Goal: Information Seeking & Learning: Learn about a topic

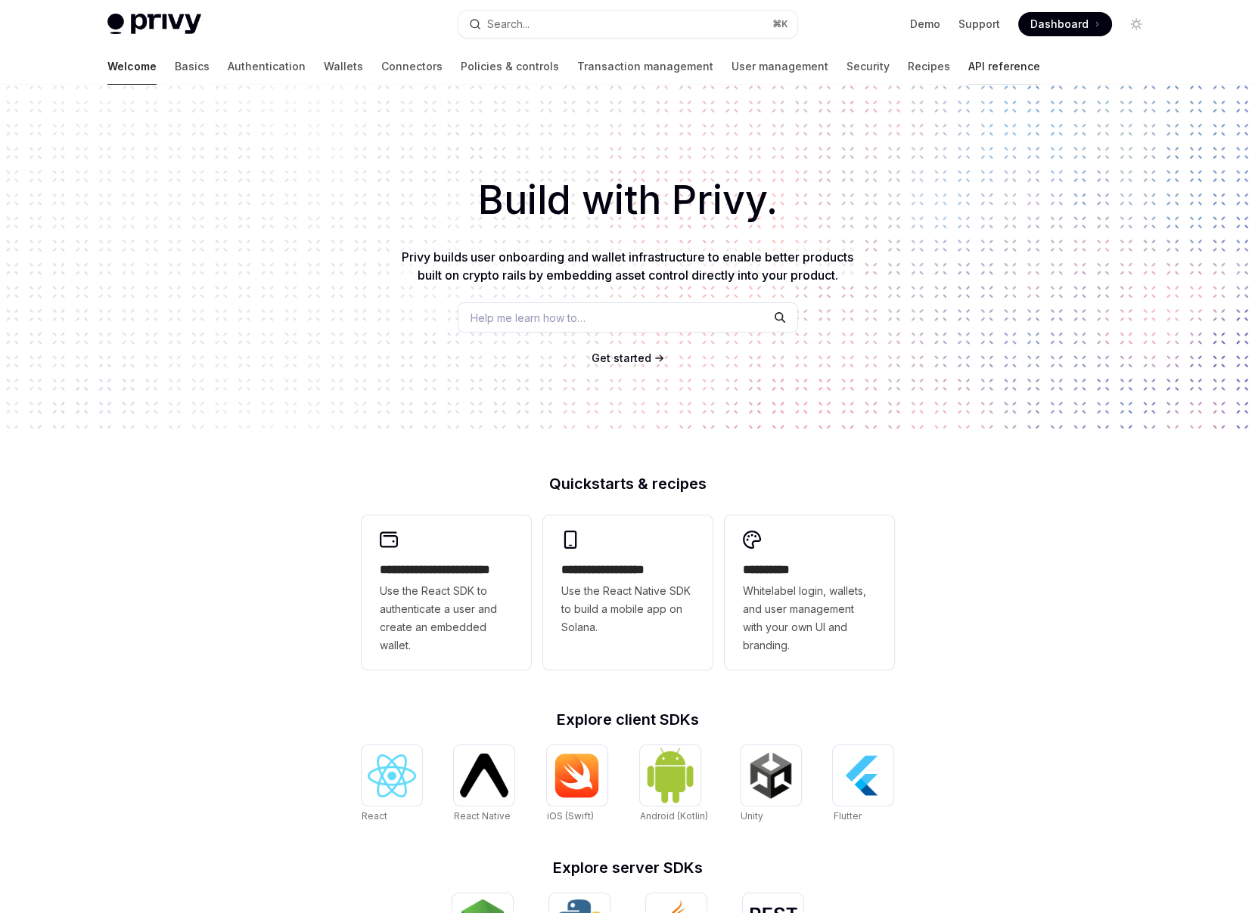
click at [968, 67] on link "API reference" at bounding box center [1004, 66] width 72 height 36
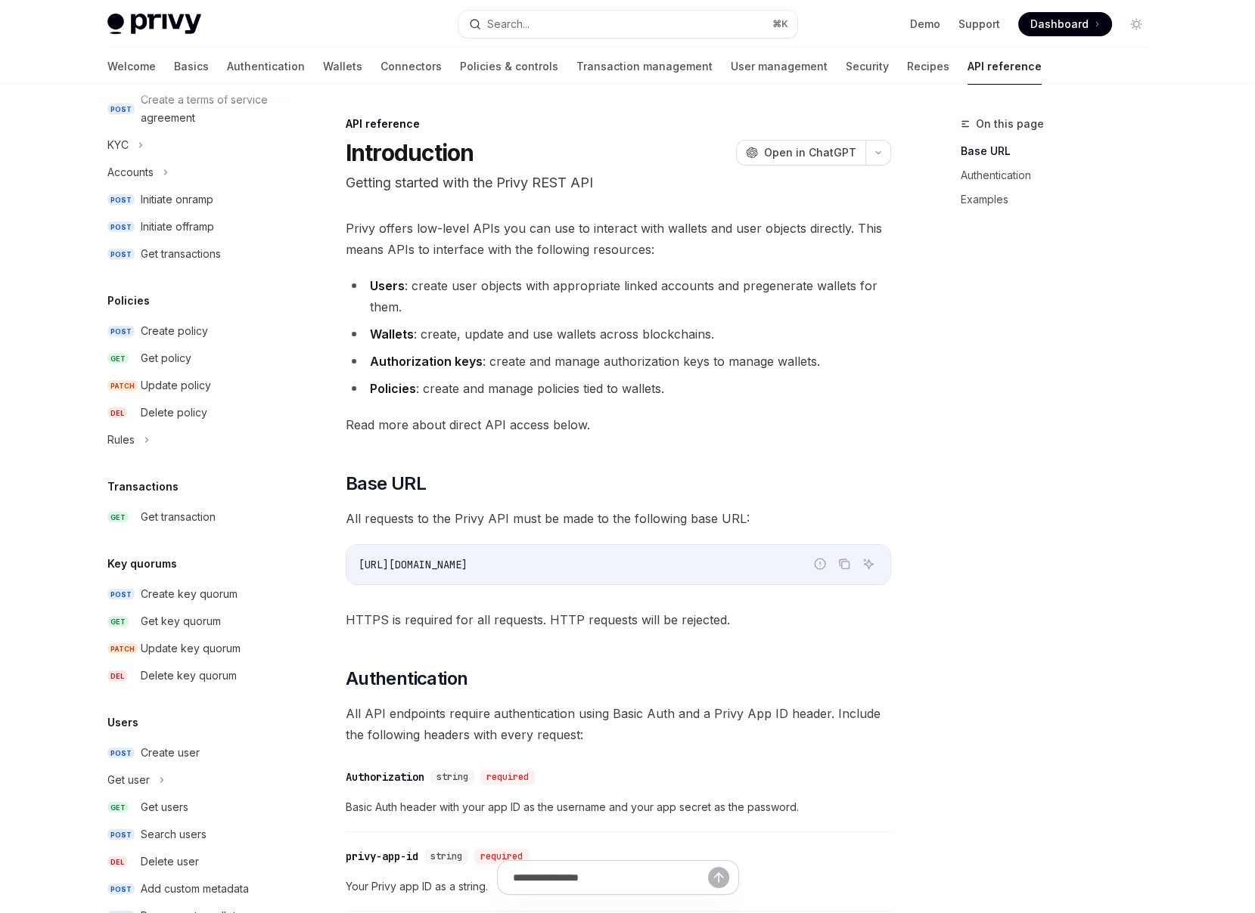
scroll to position [628, 0]
click at [144, 443] on icon at bounding box center [147, 442] width 6 height 18
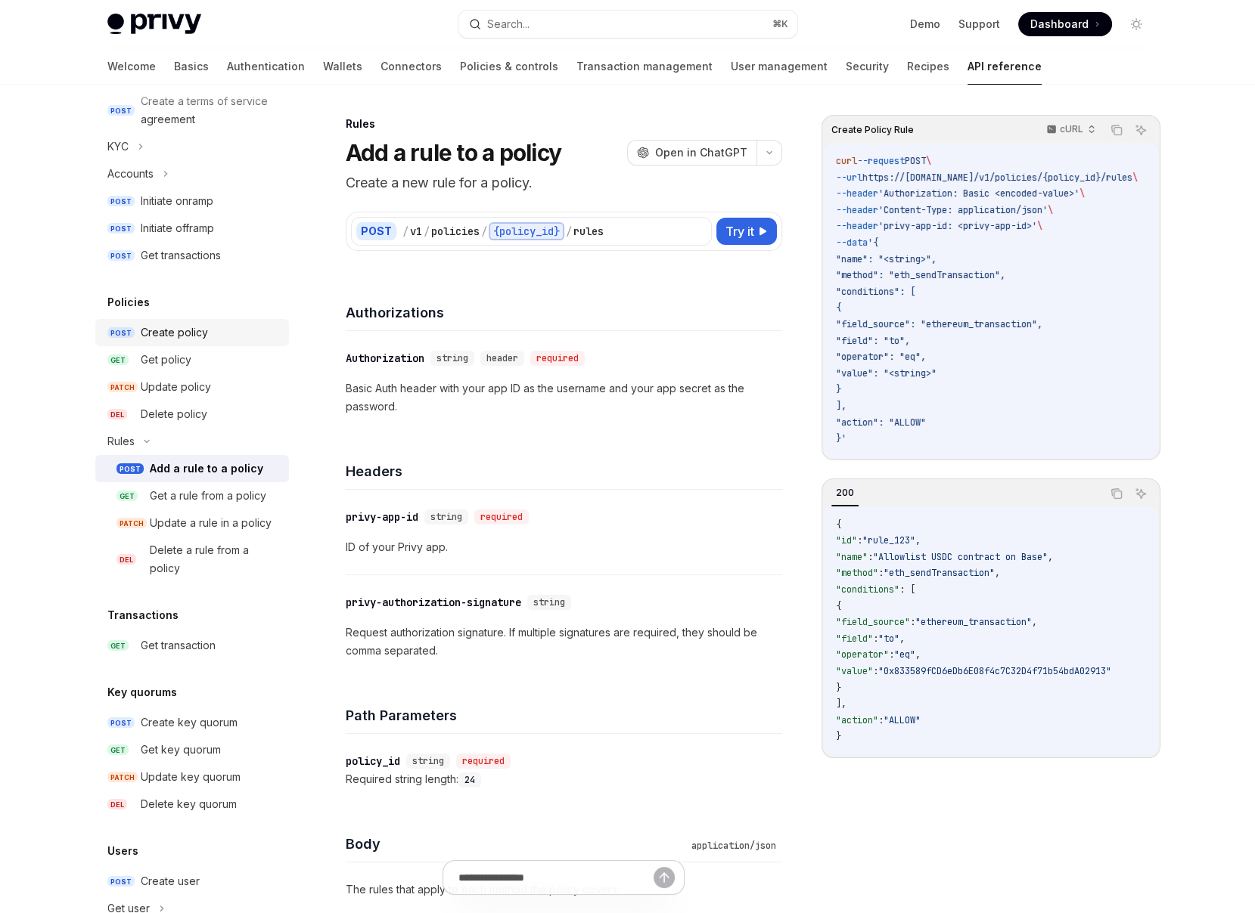
click at [178, 338] on div "Create policy" at bounding box center [174, 333] width 67 height 18
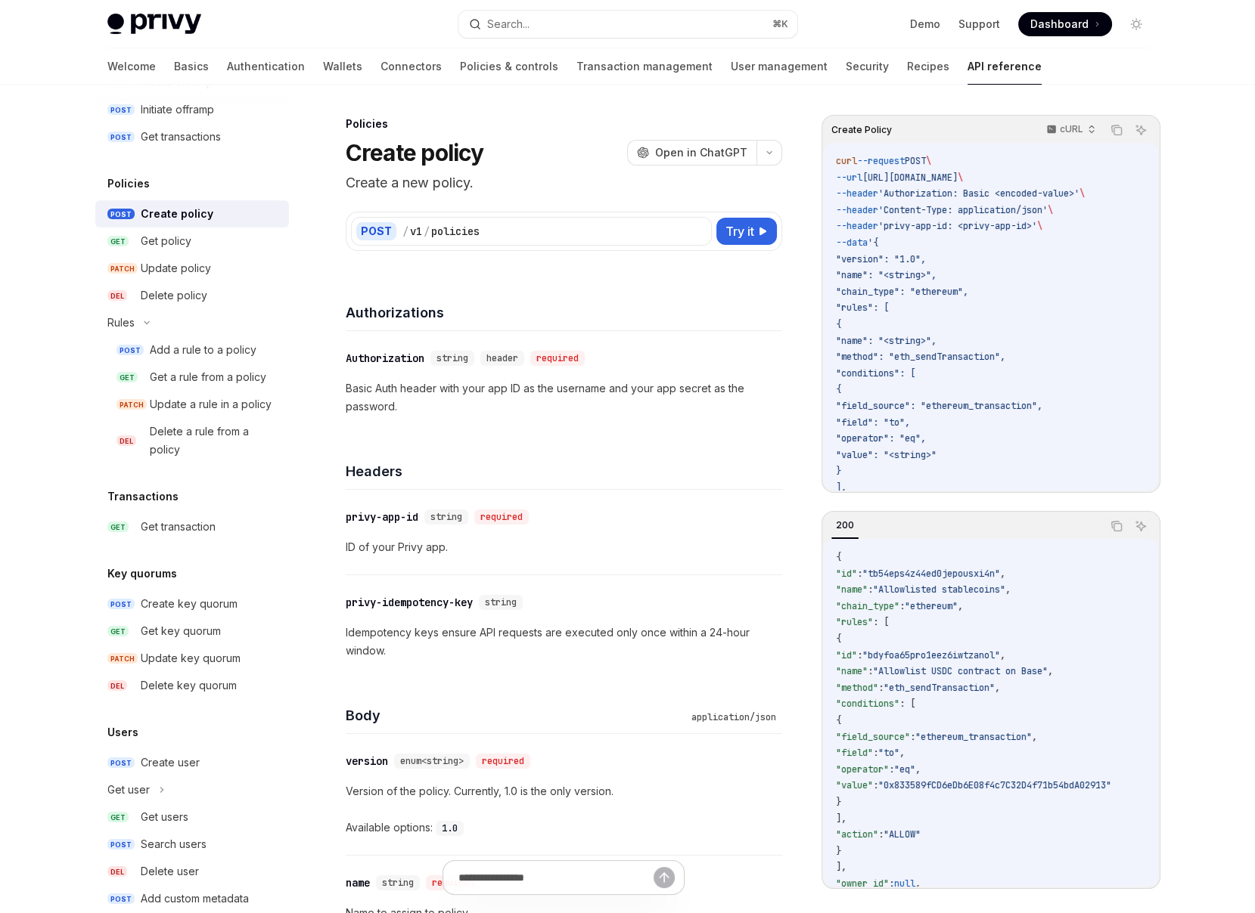
scroll to position [750, 0]
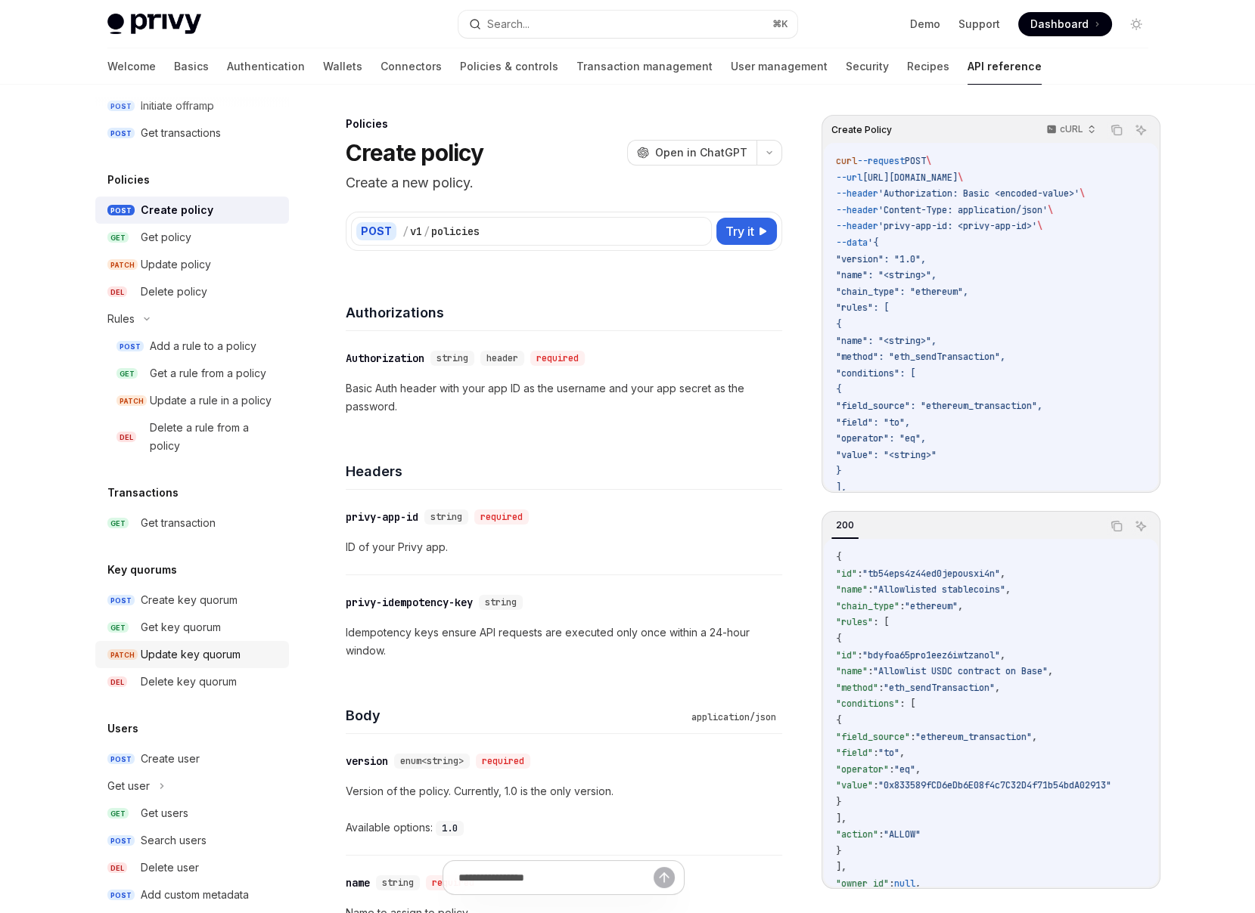
click at [192, 647] on div "Update key quorum" at bounding box center [191, 655] width 100 height 18
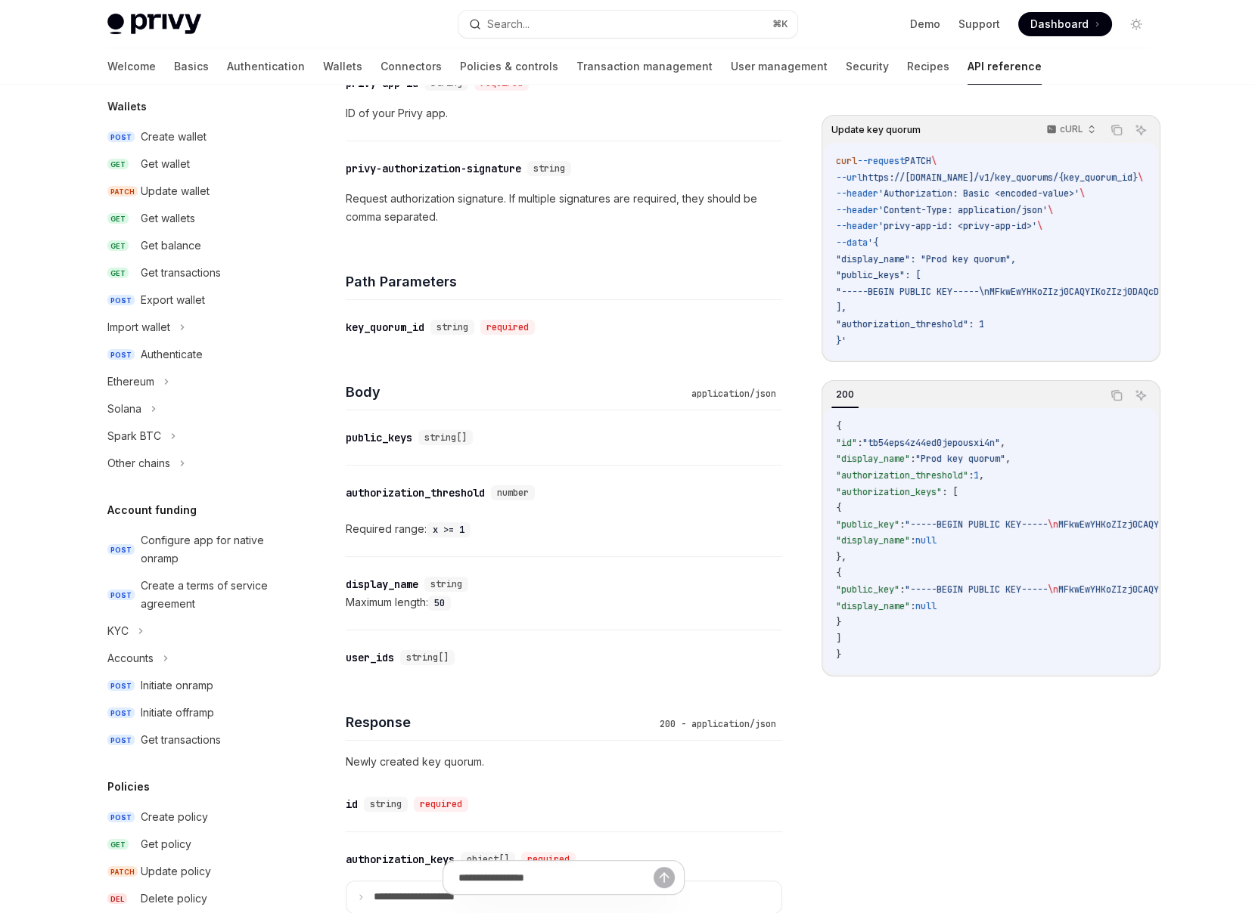
scroll to position [51, 0]
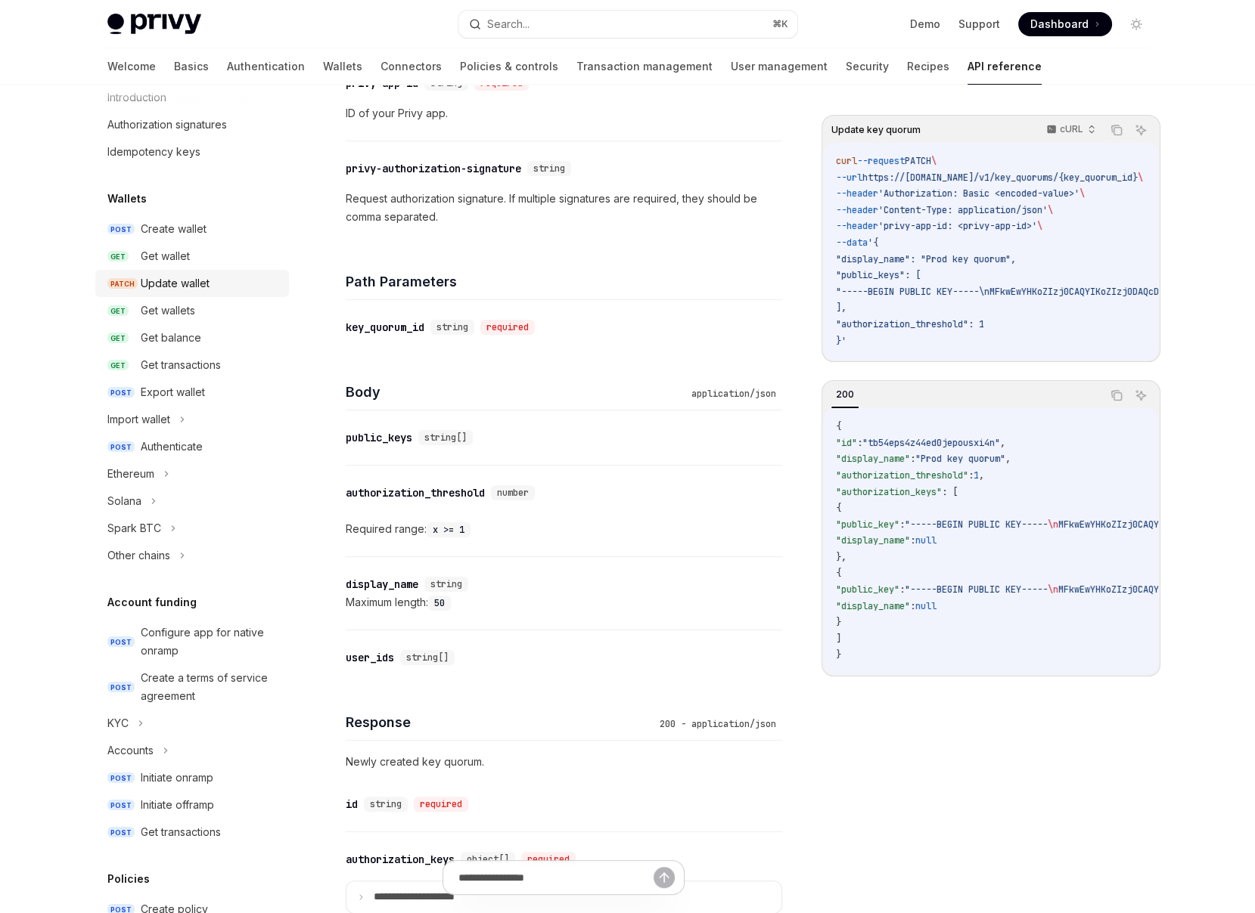
click at [178, 276] on div "Update wallet" at bounding box center [175, 283] width 69 height 18
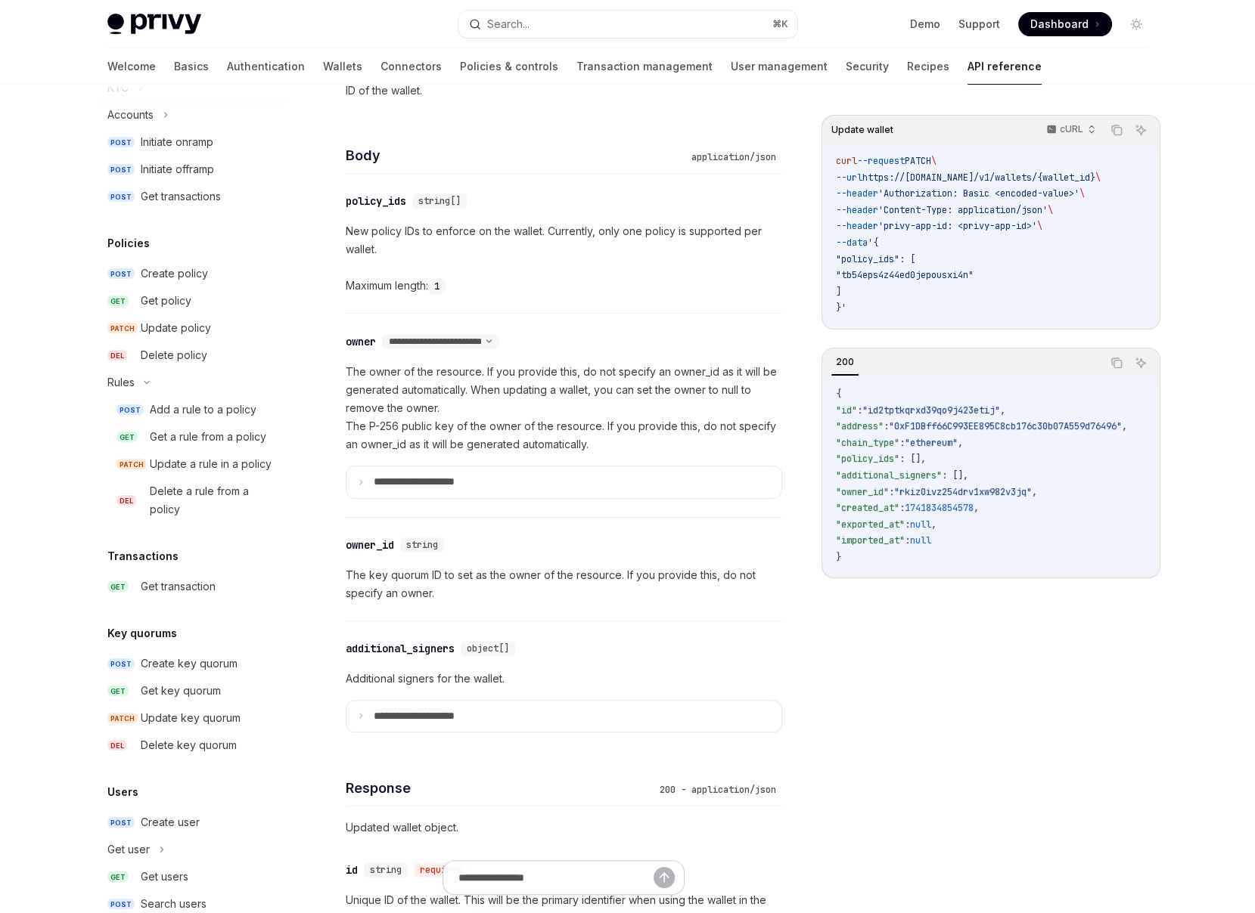
scroll to position [743, 0]
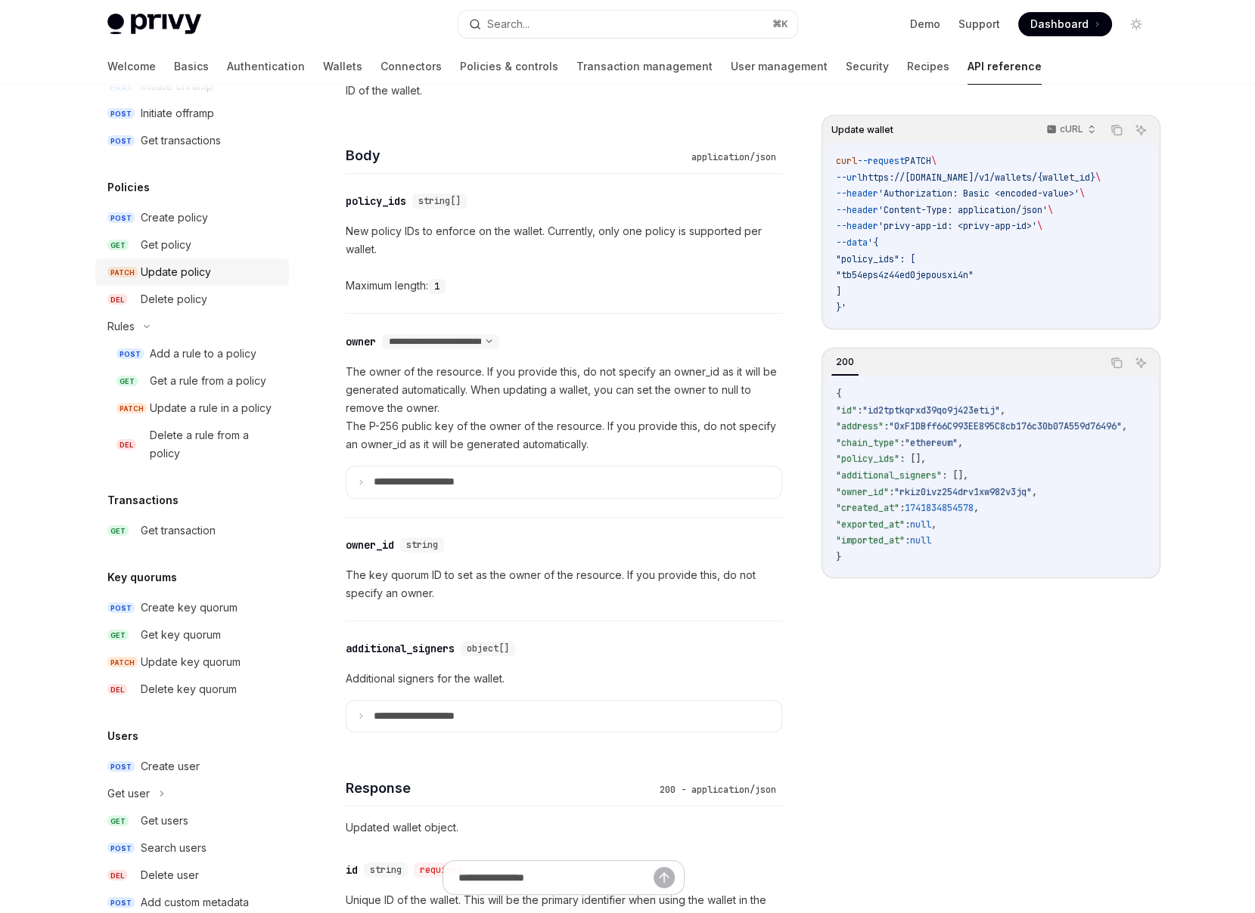
click at [196, 268] on div "Update policy" at bounding box center [176, 272] width 70 height 18
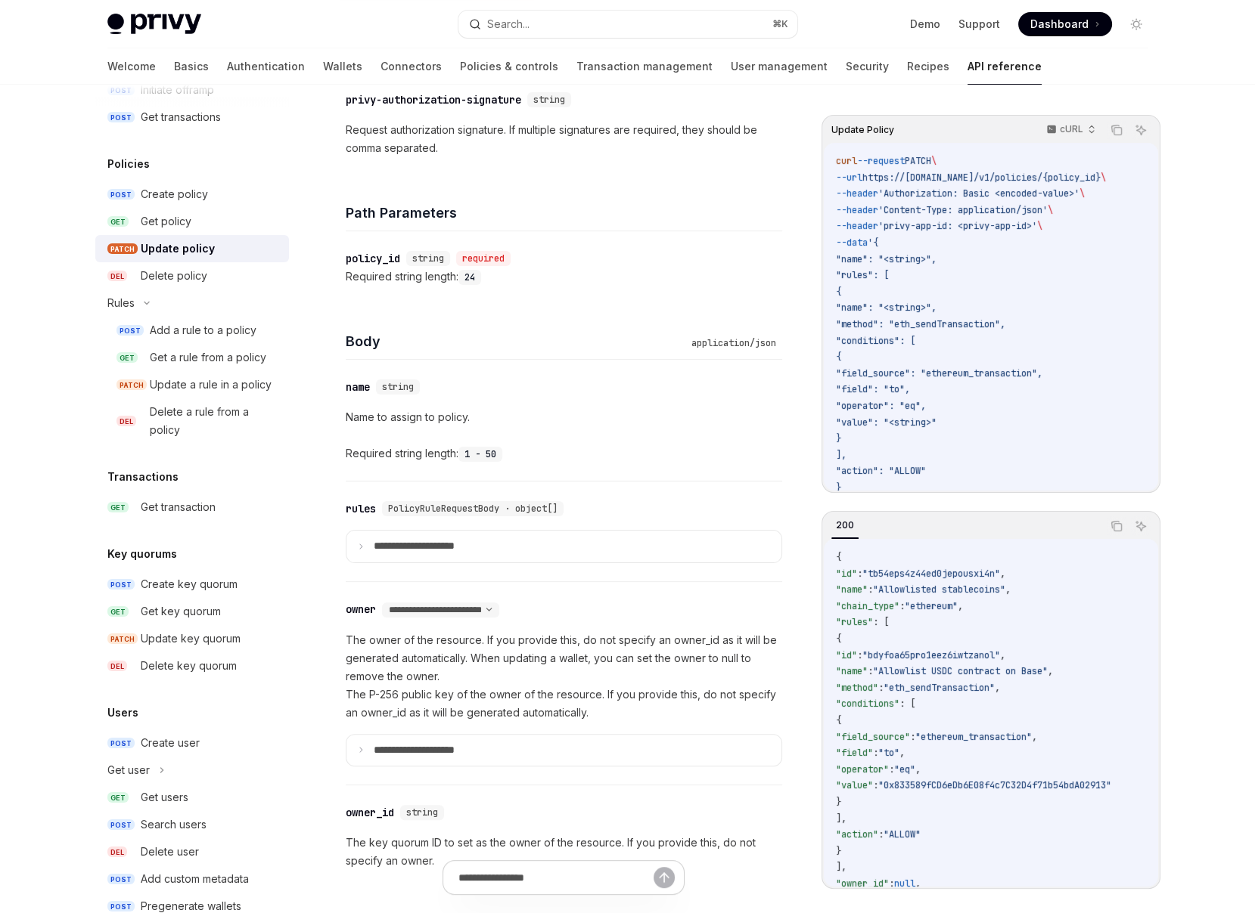
scroll to position [423, 0]
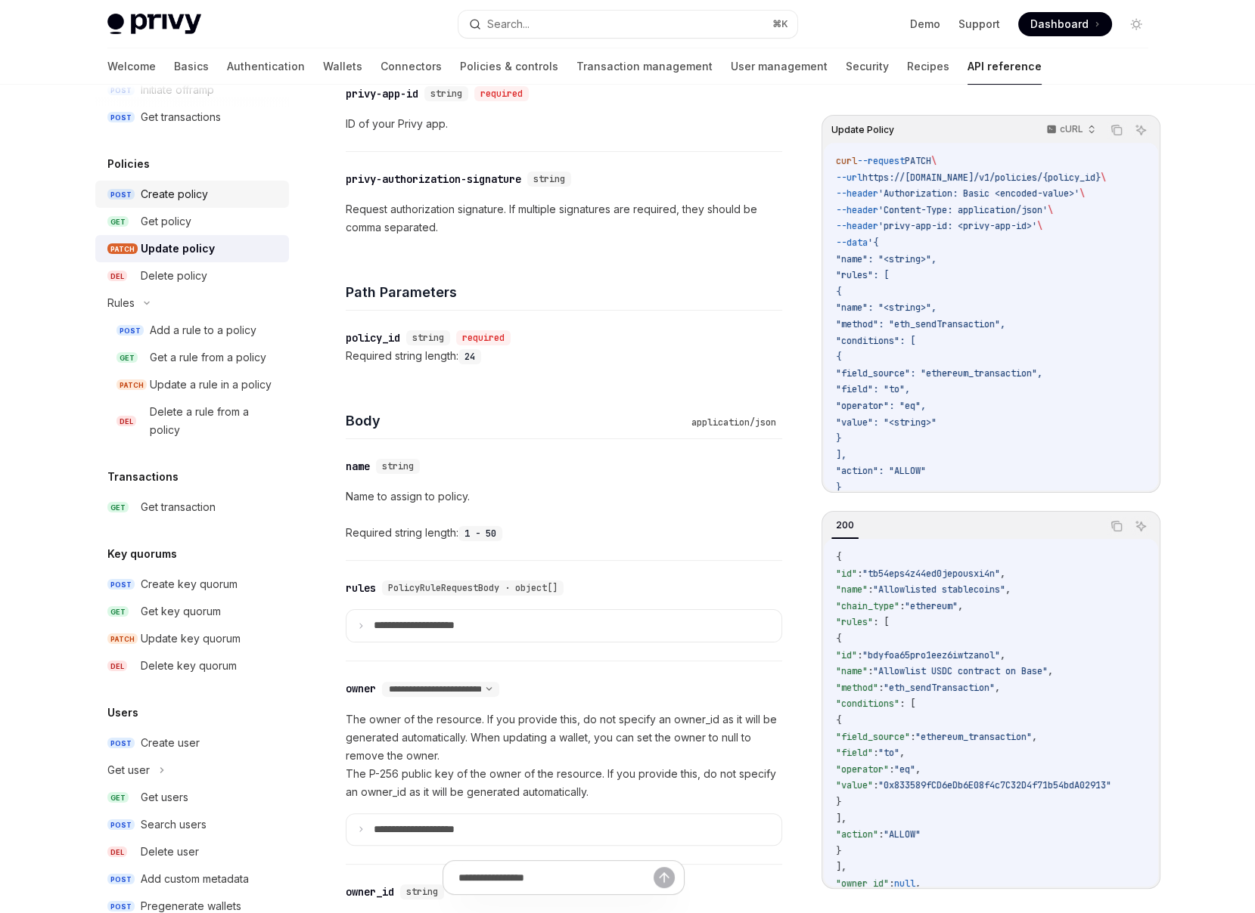
click at [129, 201] on link "POST Create policy" at bounding box center [192, 194] width 194 height 27
type textarea "*"
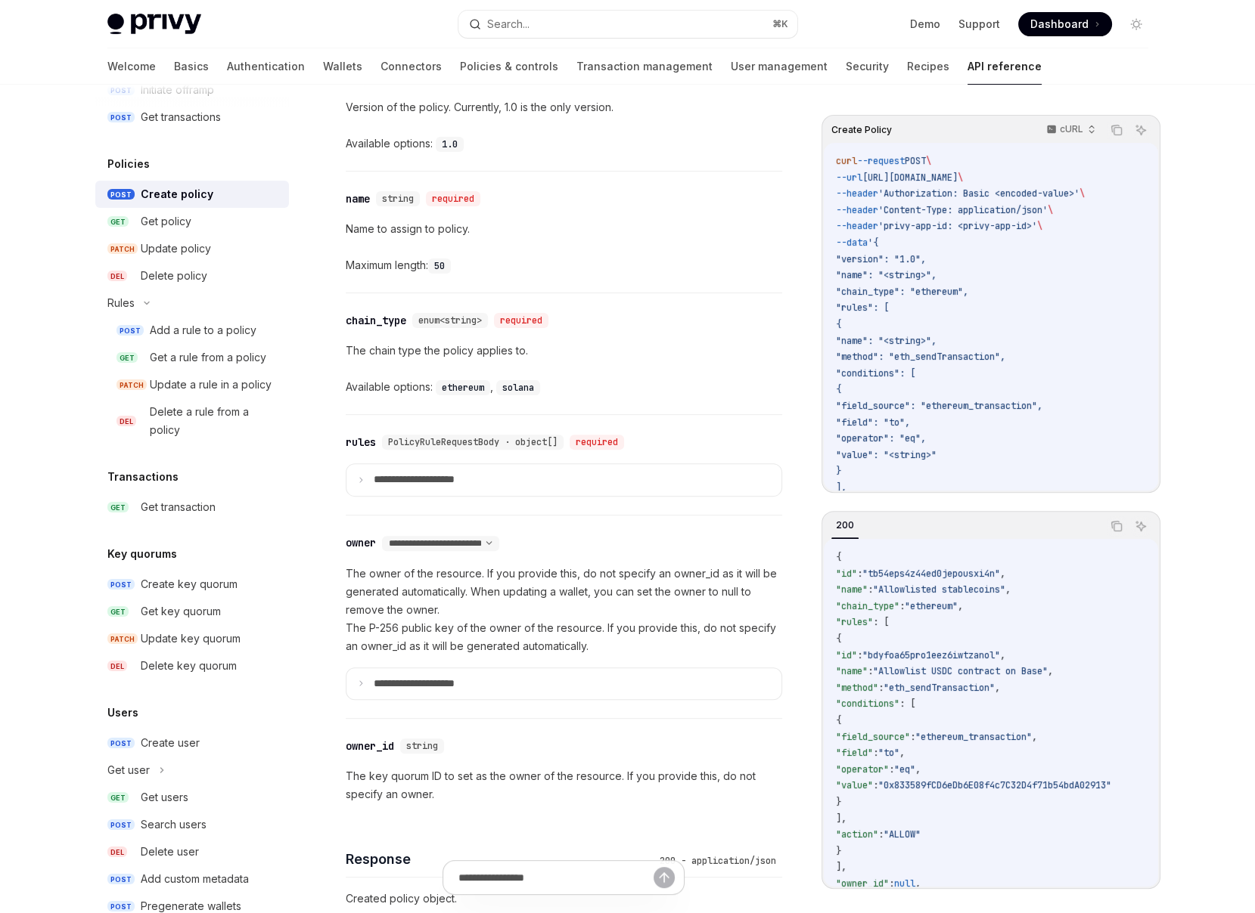
scroll to position [681, 0]
